Goal: Information Seeking & Learning: Learn about a topic

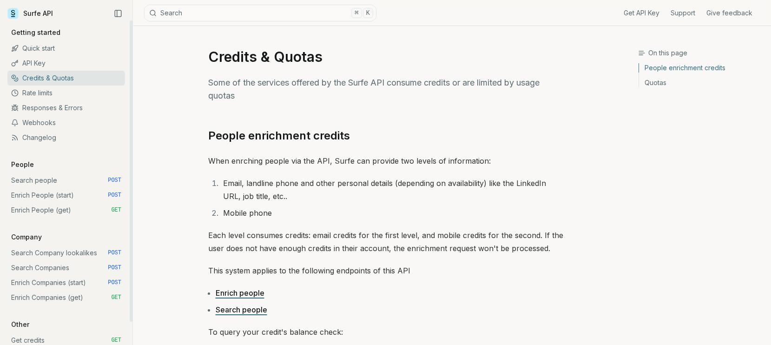
click at [41, 48] on link "Quick start" at bounding box center [66, 48] width 118 height 15
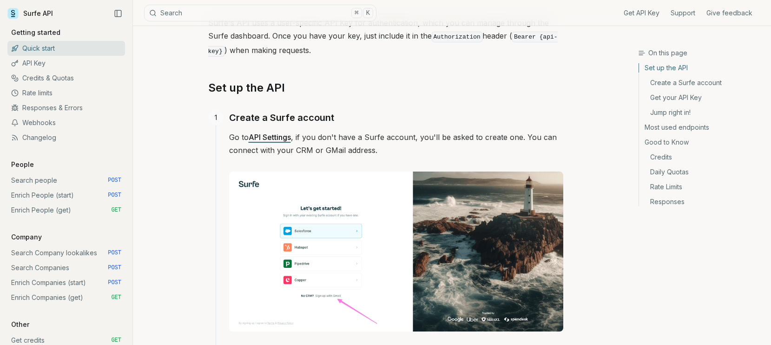
scroll to position [114, 0]
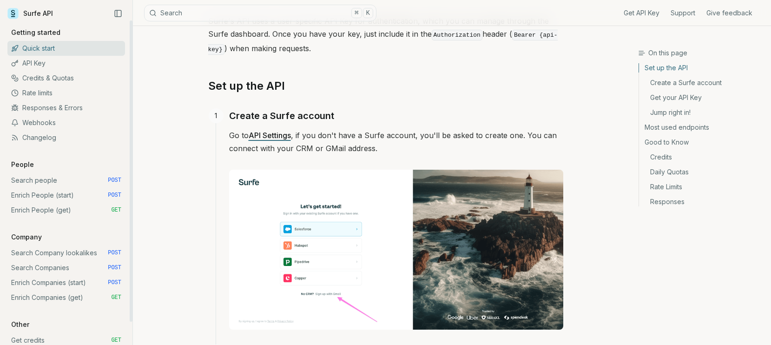
click at [37, 180] on link "Search people POST" at bounding box center [66, 180] width 118 height 15
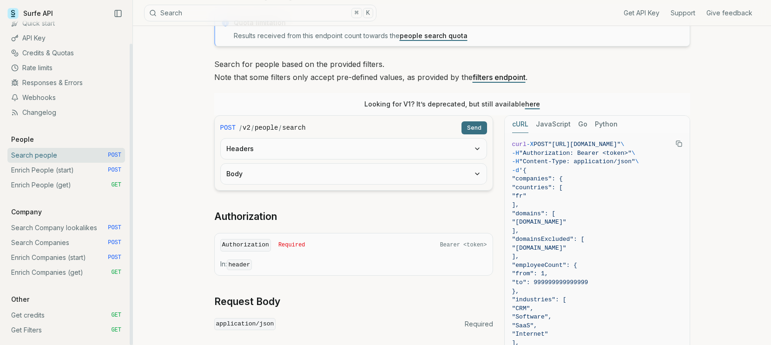
scroll to position [165, 0]
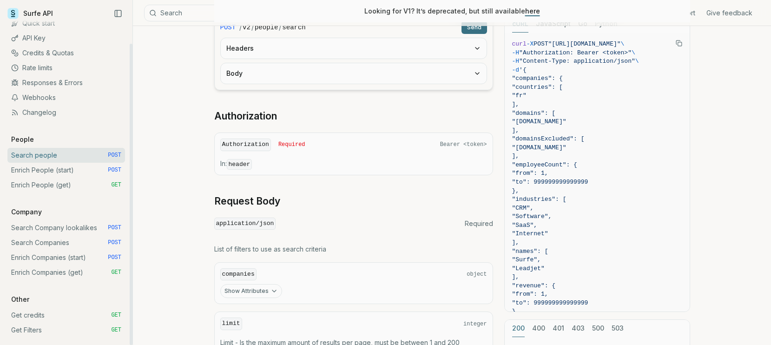
click at [32, 315] on link "Get credits GET" at bounding box center [66, 315] width 118 height 15
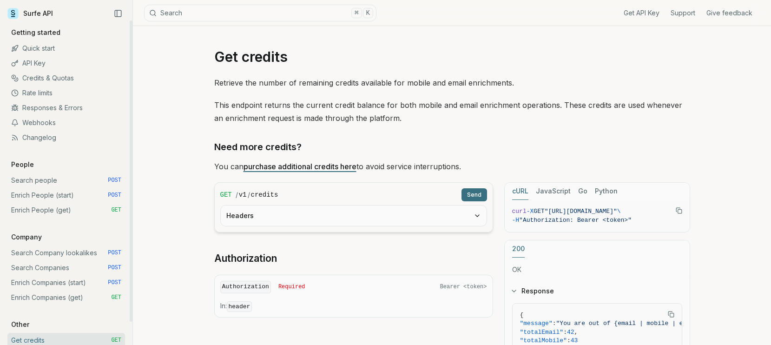
click at [33, 92] on link "Rate limits" at bounding box center [66, 93] width 118 height 15
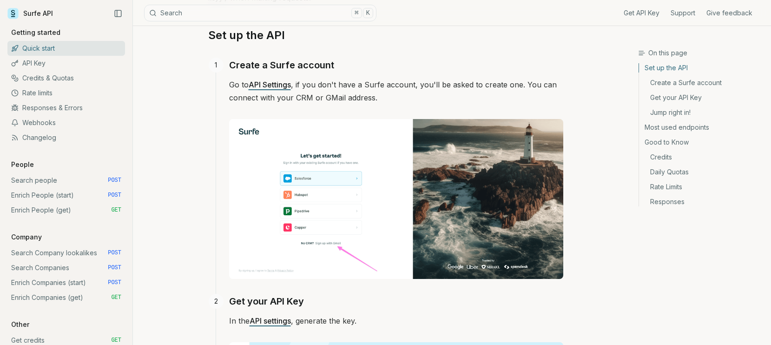
scroll to position [114, 0]
